Goal: Task Accomplishment & Management: Use online tool/utility

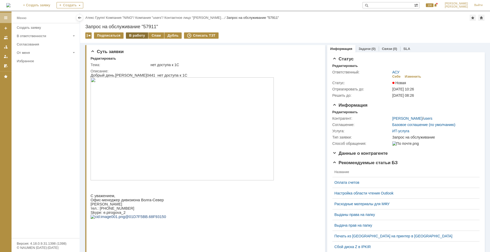
click at [130, 36] on div "В работу" at bounding box center [137, 35] width 22 height 6
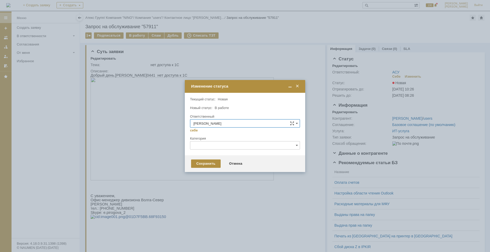
click at [213, 144] on input "text" at bounding box center [245, 145] width 110 height 8
click at [206, 165] on span "1С" at bounding box center [244, 164] width 103 height 4
click at [205, 162] on div "Сохранить" at bounding box center [206, 164] width 30 height 8
type input "1С"
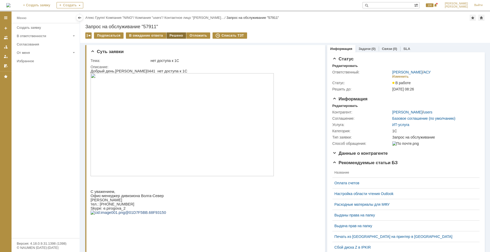
click at [172, 36] on div "Решено" at bounding box center [176, 35] width 20 height 6
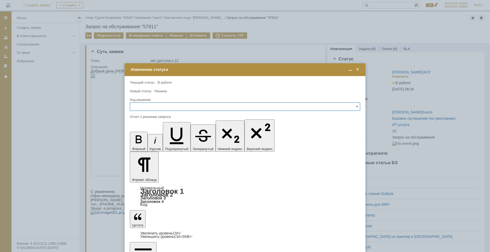
click at [148, 107] on input "text" at bounding box center [245, 107] width 230 height 8
drag, startPoint x: 144, startPoint y: 142, endPoint x: 21, endPoint y: 14, distance: 177.6
click at [144, 142] on span "Решено" at bounding box center [244, 142] width 223 height 4
type input "Решено"
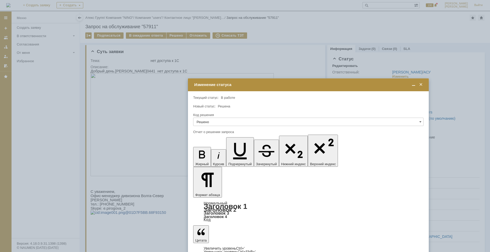
drag, startPoint x: 202, startPoint y: 69, endPoint x: 265, endPoint y: 85, distance: 65.4
click at [265, 85] on div "Изменение статуса" at bounding box center [308, 84] width 229 height 5
